Goal: Transaction & Acquisition: Purchase product/service

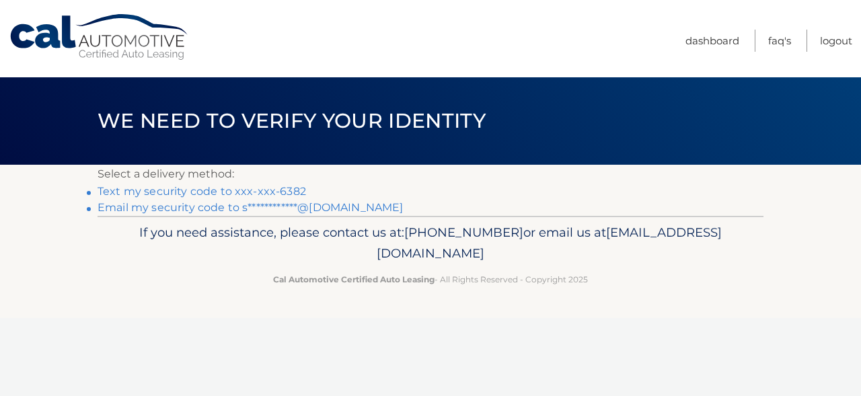
click at [266, 191] on link "Text my security code to xxx-xxx-6382" at bounding box center [201, 191] width 208 height 13
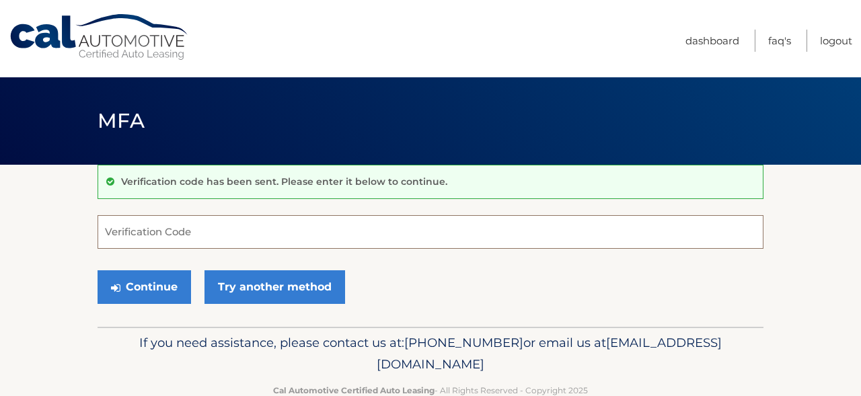
click at [213, 227] on input "Verification Code" at bounding box center [430, 232] width 666 height 34
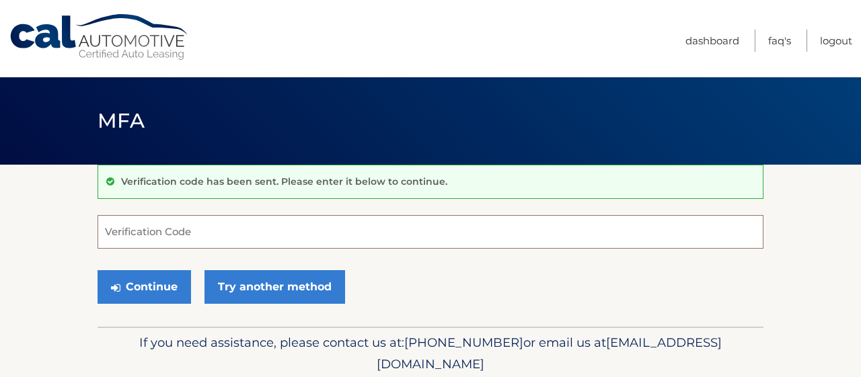
click at [206, 237] on input "Verification Code" at bounding box center [430, 232] width 666 height 34
click at [226, 225] on input "Verification Code" at bounding box center [430, 232] width 666 height 34
click at [145, 237] on input "Verification Code" at bounding box center [430, 232] width 666 height 34
type input "594655"
click at [144, 286] on button "Continue" at bounding box center [143, 287] width 93 height 34
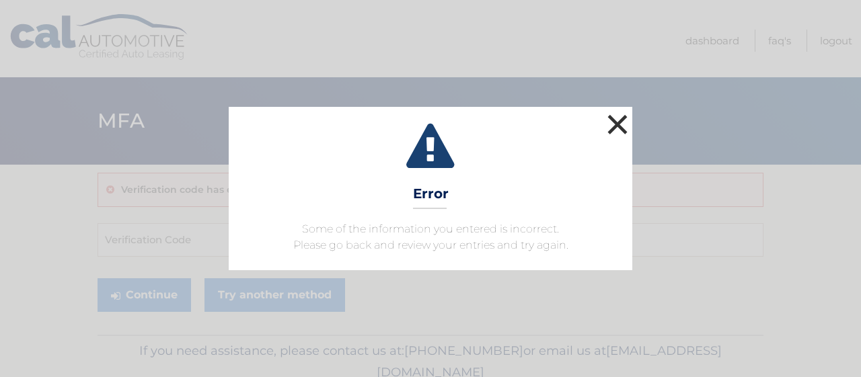
drag, startPoint x: 602, startPoint y: 123, endPoint x: 615, endPoint y: 122, distance: 13.5
click at [603, 123] on div "× Error Some of the information you entered is incorrect. Please go back and re…" at bounding box center [430, 188] width 403 height 163
click at [615, 122] on button "×" at bounding box center [617, 124] width 27 height 27
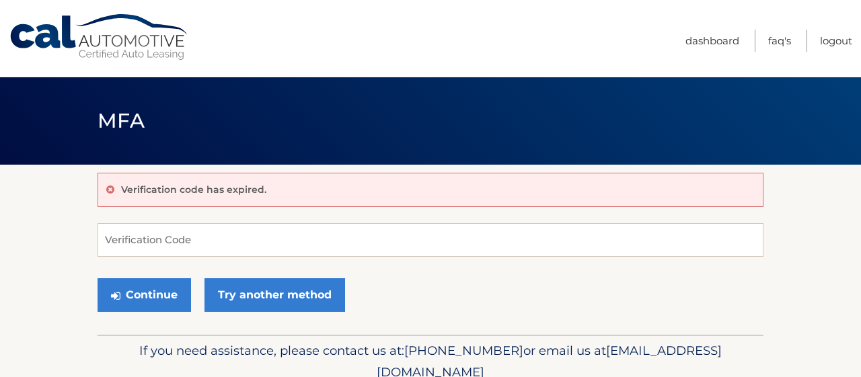
click at [122, 38] on link "Cal Automotive" at bounding box center [100, 37] width 182 height 48
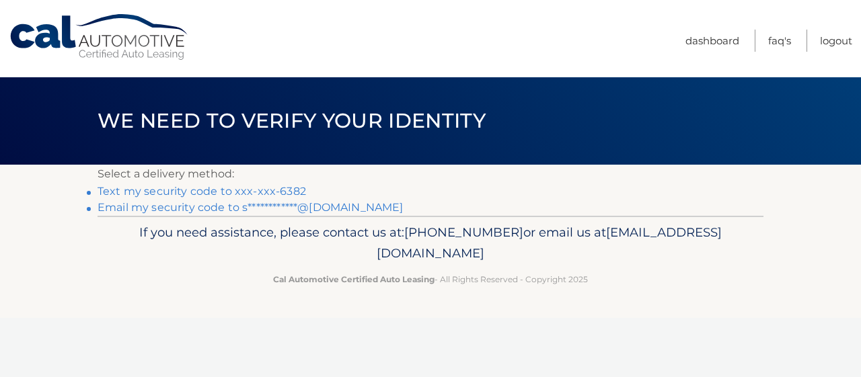
click at [259, 187] on link "Text my security code to xxx-xxx-6382" at bounding box center [201, 191] width 208 height 13
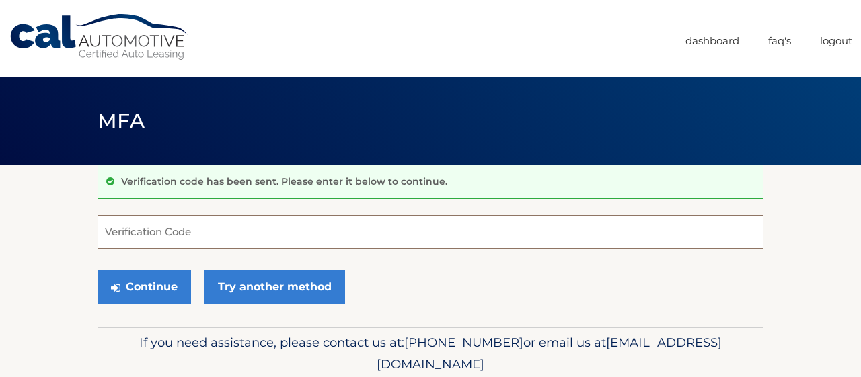
click at [203, 229] on input "Verification Code" at bounding box center [430, 232] width 666 height 34
type input "224658"
click at [144, 286] on button "Continue" at bounding box center [143, 287] width 93 height 34
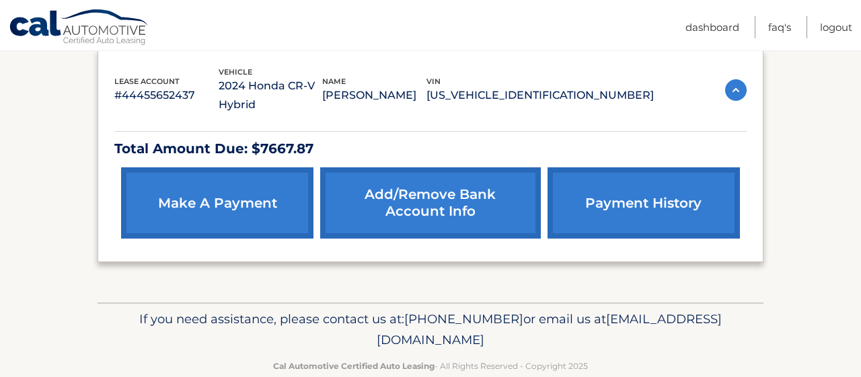
scroll to position [236, 0]
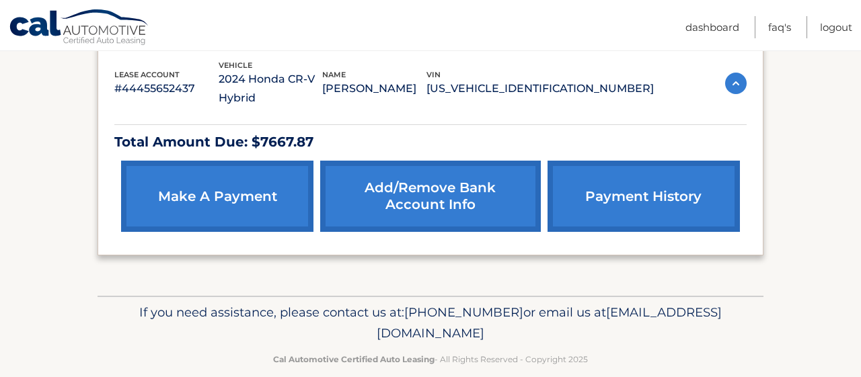
click at [231, 216] on link "make a payment" at bounding box center [217, 196] width 192 height 71
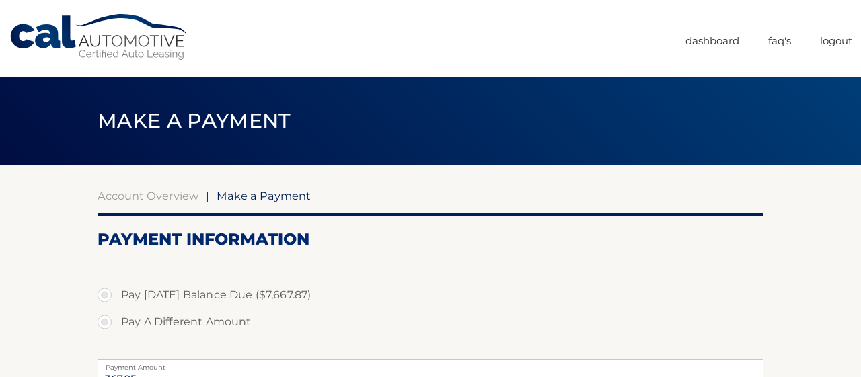
select select "YmZhYjQwNmMtMzc0YS00NDQ3LTg3MmQtOTFmMWNkNGQwMDkx"
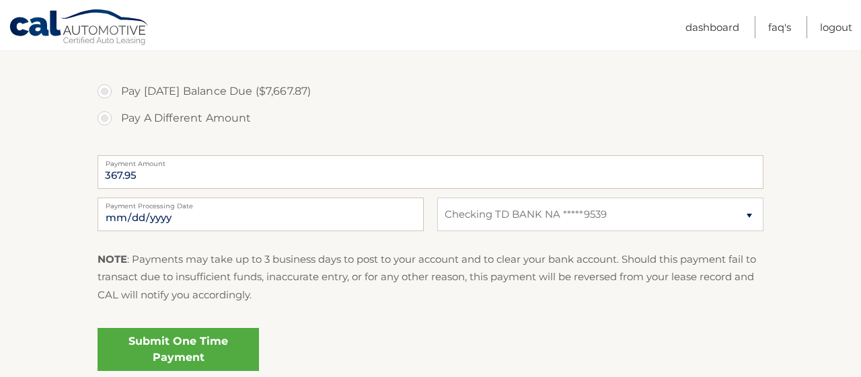
scroll to position [211, 0]
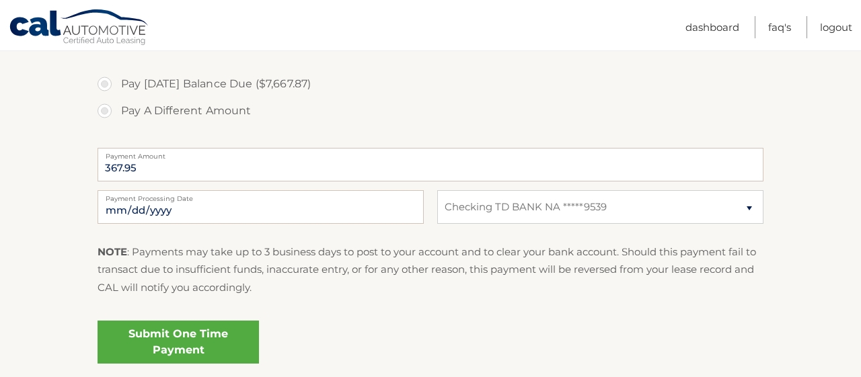
click at [106, 87] on label "Pay [DATE] Balance Due ($7,667.87)" at bounding box center [430, 84] width 666 height 27
click at [106, 87] on input "Pay [DATE] Balance Due ($7,667.87)" at bounding box center [109, 82] width 13 height 22
radio input "true"
type input "7667.87"
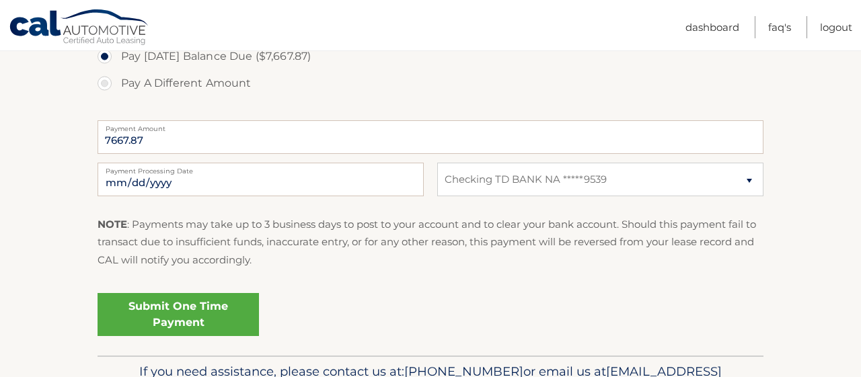
click at [188, 306] on link "Submit One Time Payment" at bounding box center [177, 314] width 161 height 43
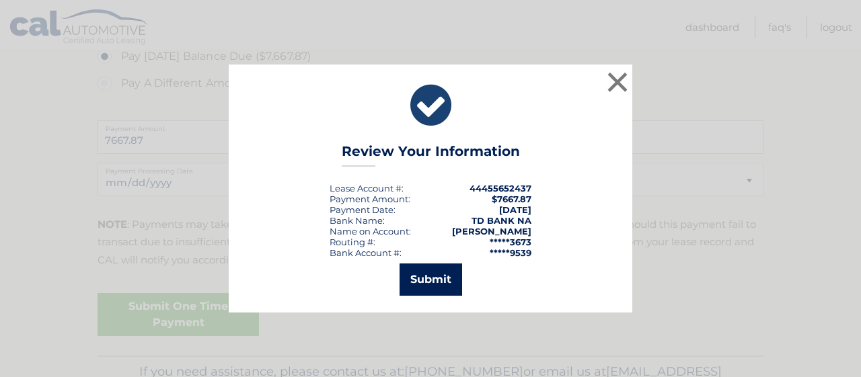
click at [434, 281] on button "Submit" at bounding box center [430, 280] width 63 height 32
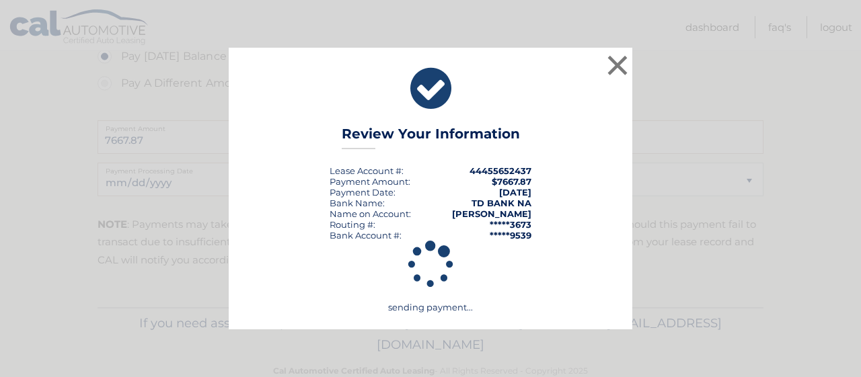
click at [553, 182] on div "× Review Your Information Lease Account #: 44455652437 Payment Amount: $7667.87…" at bounding box center [430, 189] width 403 height 282
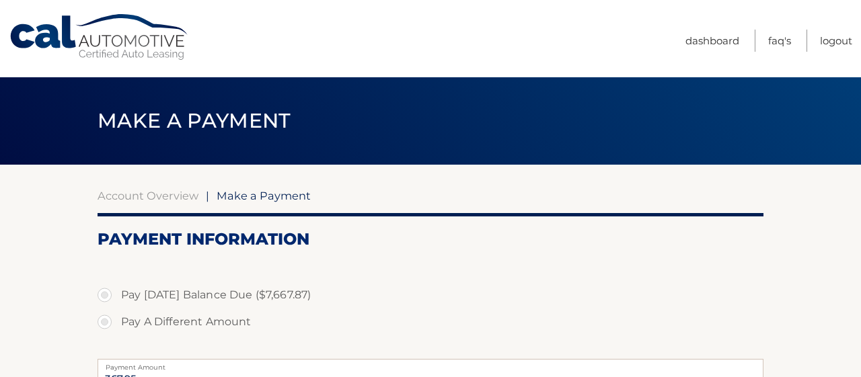
select select "YmZhYjQwNmMtMzc0YS00NDQ3LTg3MmQtOTFmMWNkNGQwMDkx"
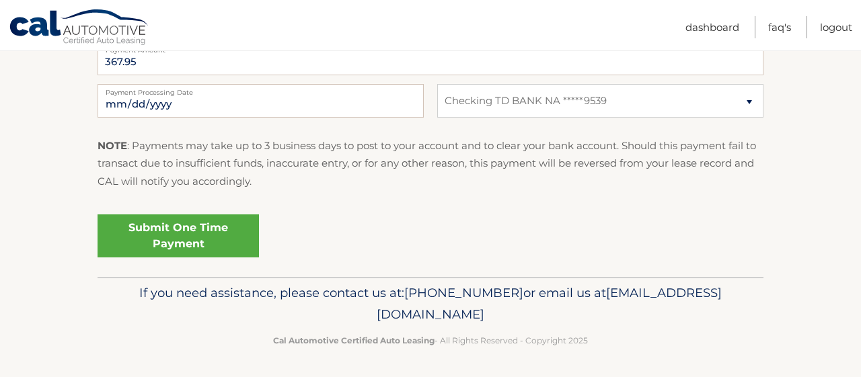
scroll to position [317, 0]
